Goal: Task Accomplishment & Management: Complete application form

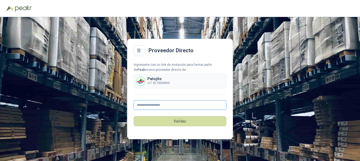
click at [162, 105] on input "text" at bounding box center [180, 105] width 93 height 10
type input "**********"
click at [134, 116] on button "Validar" at bounding box center [180, 121] width 93 height 10
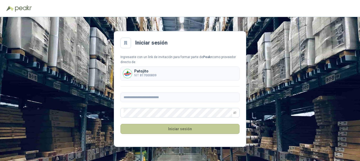
click at [169, 126] on button "Iniciar sesión" at bounding box center [180, 129] width 119 height 10
click at [182, 133] on button "Iniciar sesión" at bounding box center [180, 129] width 119 height 10
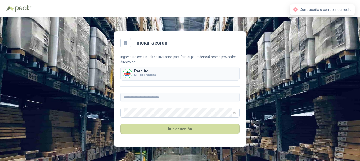
click at [148, 74] on b "817000809" at bounding box center [148, 75] width 17 height 4
click at [235, 110] on span at bounding box center [234, 112] width 3 height 9
